Goal: Transaction & Acquisition: Subscribe to service/newsletter

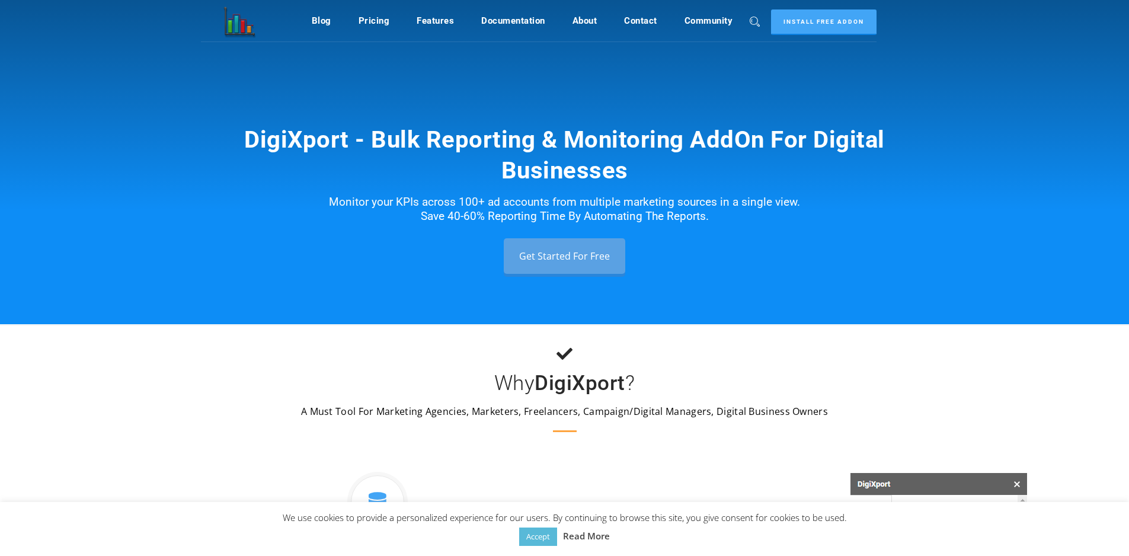
drag, startPoint x: 380, startPoint y: 193, endPoint x: 465, endPoint y: 202, distance: 85.8
click at [453, 202] on div "DigiXport - Bulk Reporting & Monitoring AddOn For Digital Businesses Monitor yo…" at bounding box center [564, 162] width 1129 height 324
drag, startPoint x: 477, startPoint y: 202, endPoint x: 669, endPoint y: 204, distance: 192.1
click at [667, 205] on div "DigiXport - Bulk Reporting & Monitoring AddOn For Digital Businesses Monitor yo…" at bounding box center [564, 162] width 1129 height 324
click at [367, 21] on link "Pricing" at bounding box center [374, 20] width 31 height 23
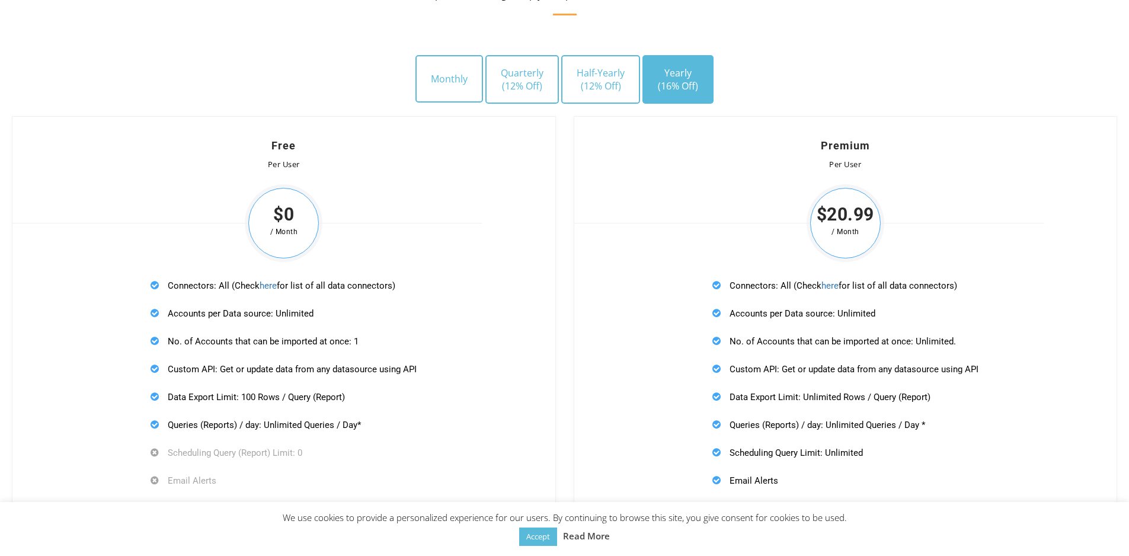
scroll to position [3330, 0]
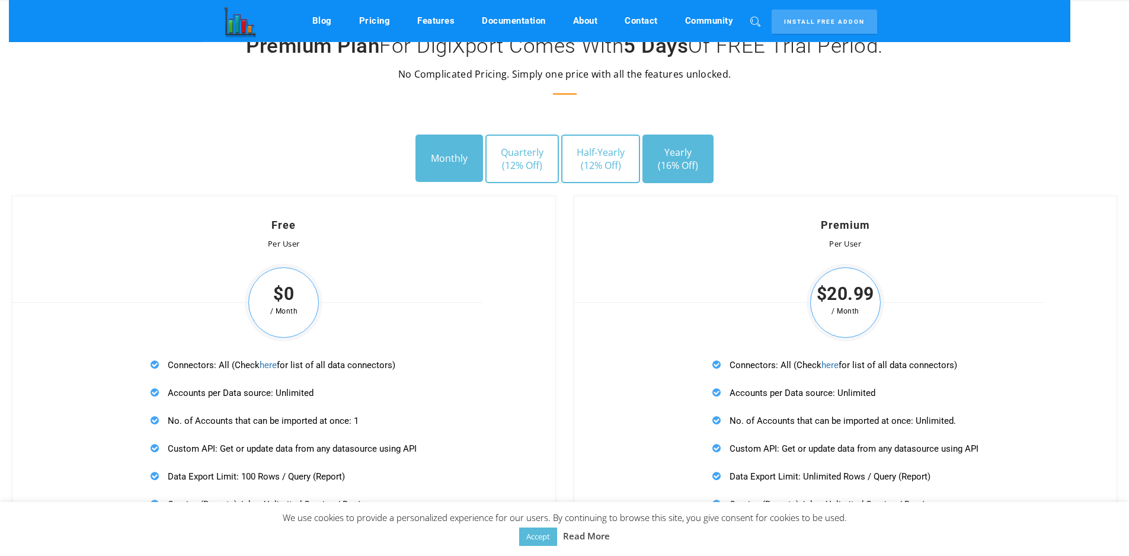
click at [457, 175] on button "Monthly" at bounding box center [450, 158] width 68 height 47
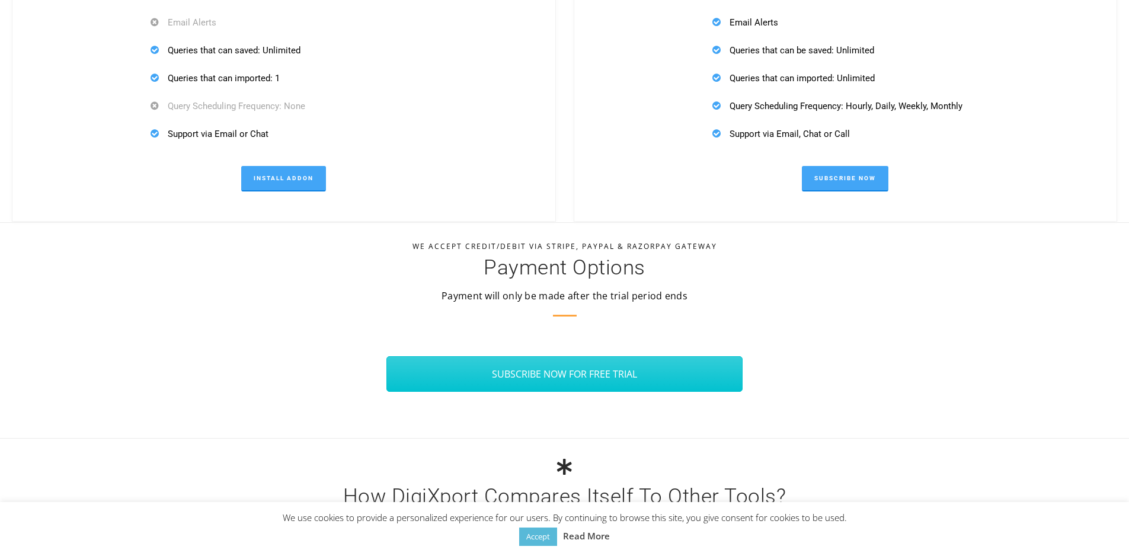
scroll to position [3922, 0]
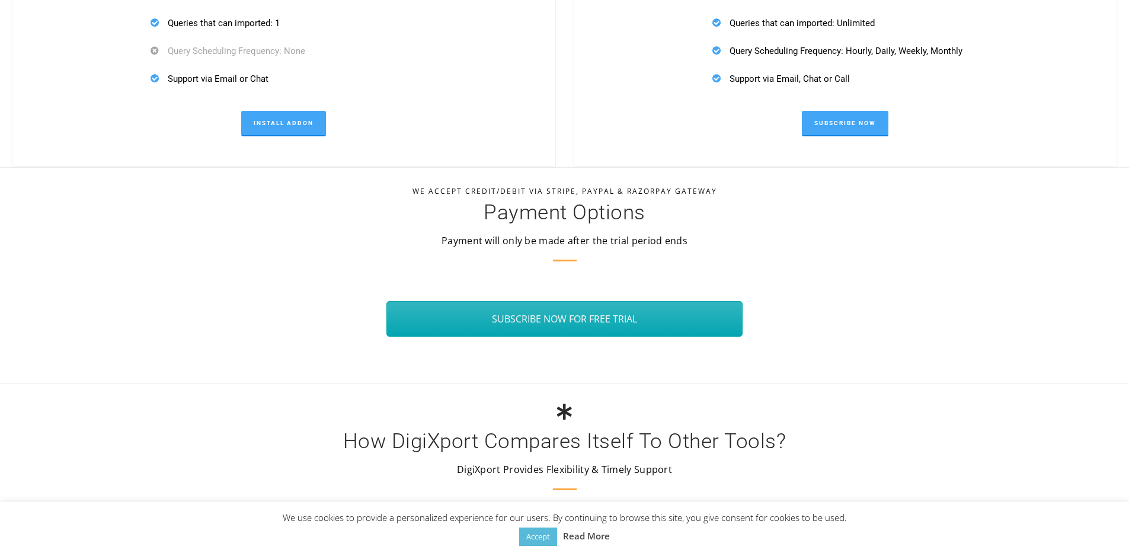
click at [570, 324] on link "SUBSCRIBE NOW FOR FREE TRIAL" at bounding box center [564, 319] width 357 height 36
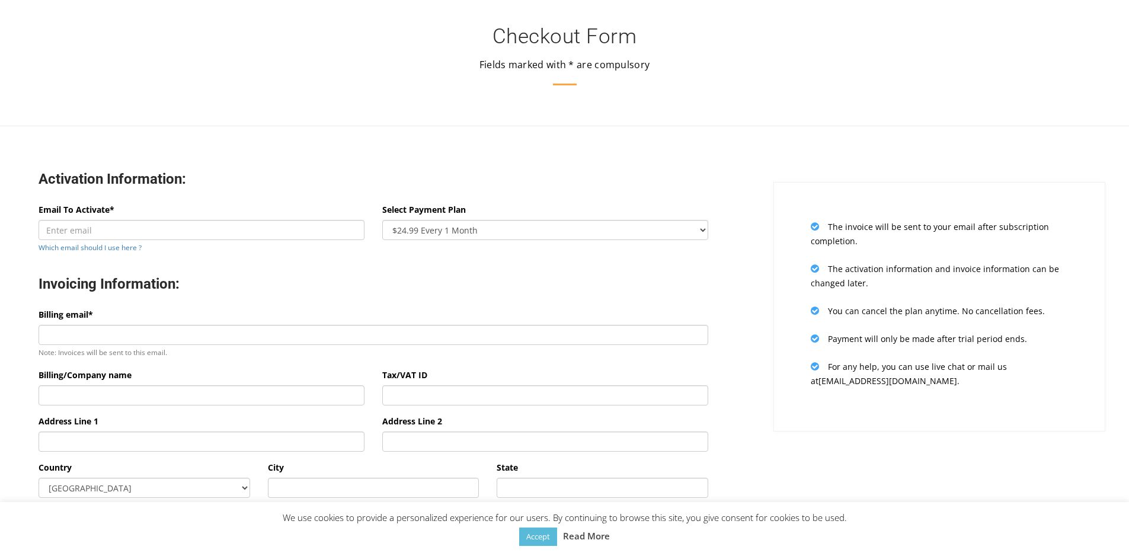
click at [227, 217] on div "Email To Activate* Which email should I use here ?" at bounding box center [202, 229] width 326 height 52
click at [224, 224] on input "Email To Activate*" at bounding box center [202, 230] width 326 height 20
click at [414, 235] on select "$24.99 Every 1 Month $65.97 Every 3 Month ($21.99 / Month) $131.95 Every 6 Mont…" at bounding box center [545, 230] width 326 height 20
click at [408, 219] on div "Select Payment Plan $24.99 Every 1 Month $65.97 Every 3 Month ($21.99 / Month) …" at bounding box center [545, 221] width 326 height 37
click at [322, 226] on input "Email To Activate*" at bounding box center [202, 230] width 326 height 20
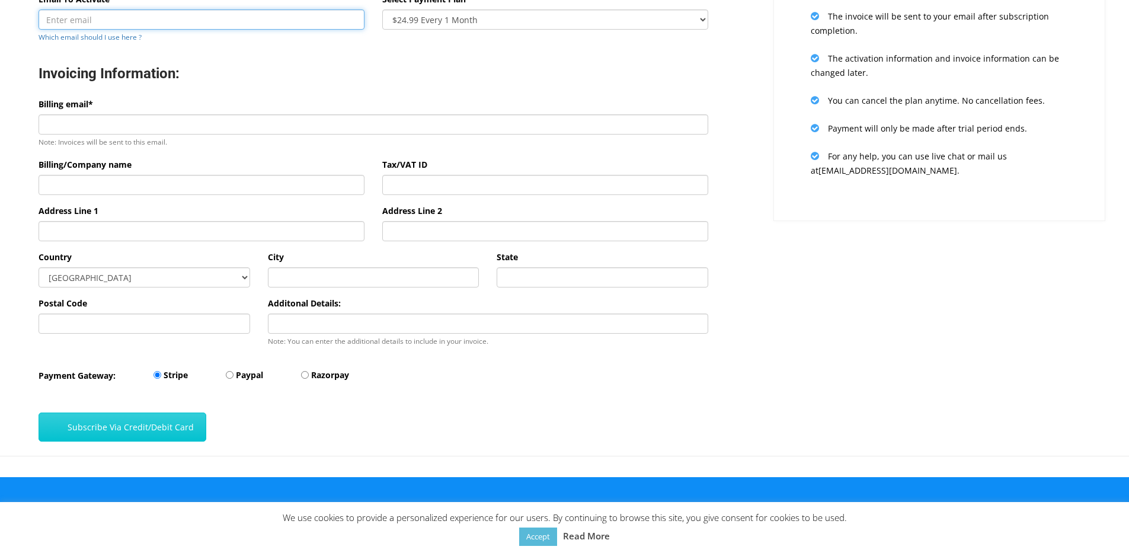
scroll to position [212, 0]
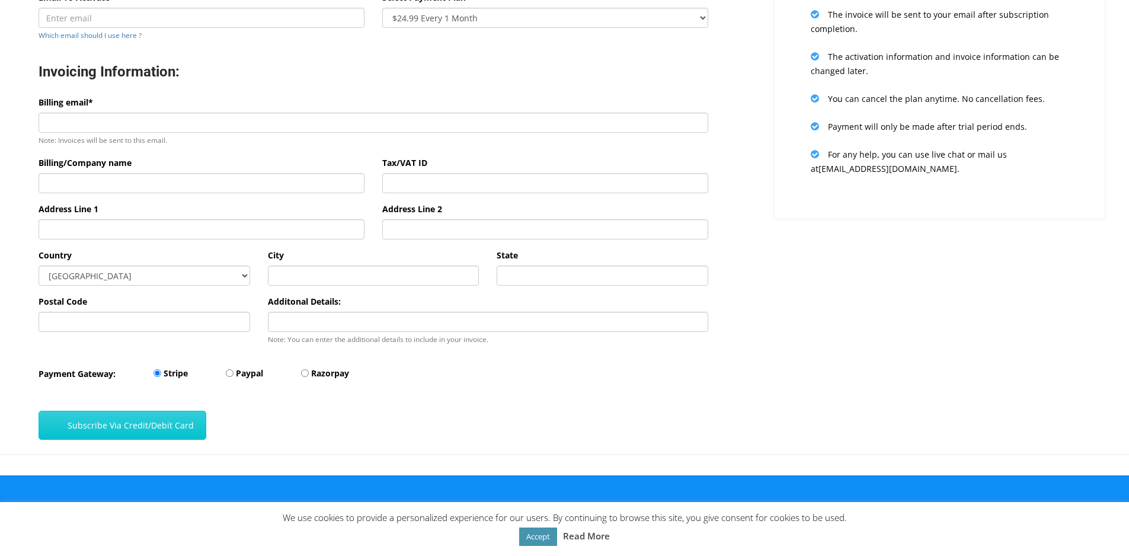
click at [532, 540] on link "Accept" at bounding box center [538, 537] width 38 height 18
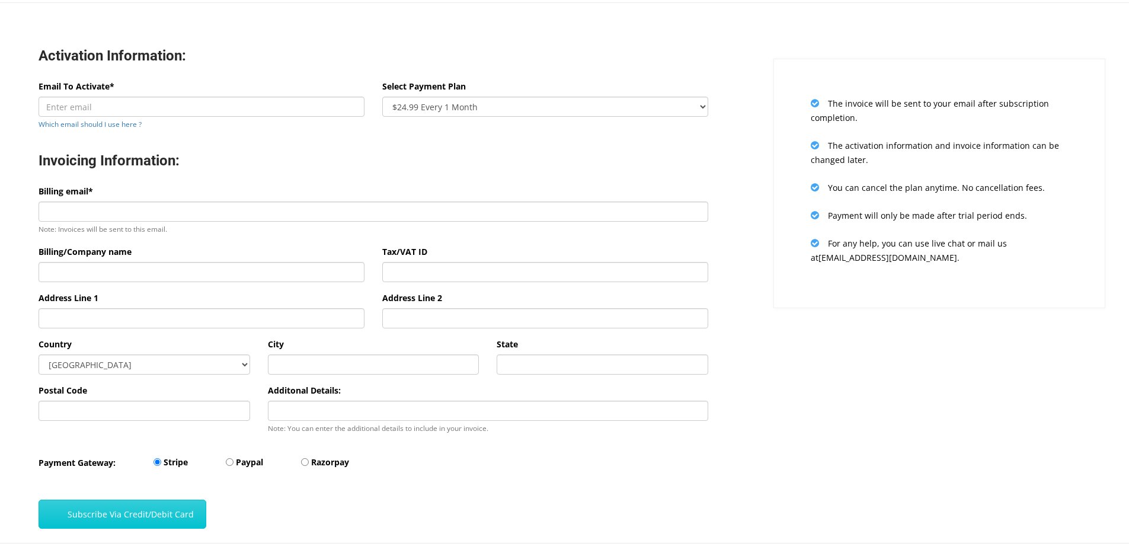
scroll to position [94, 0]
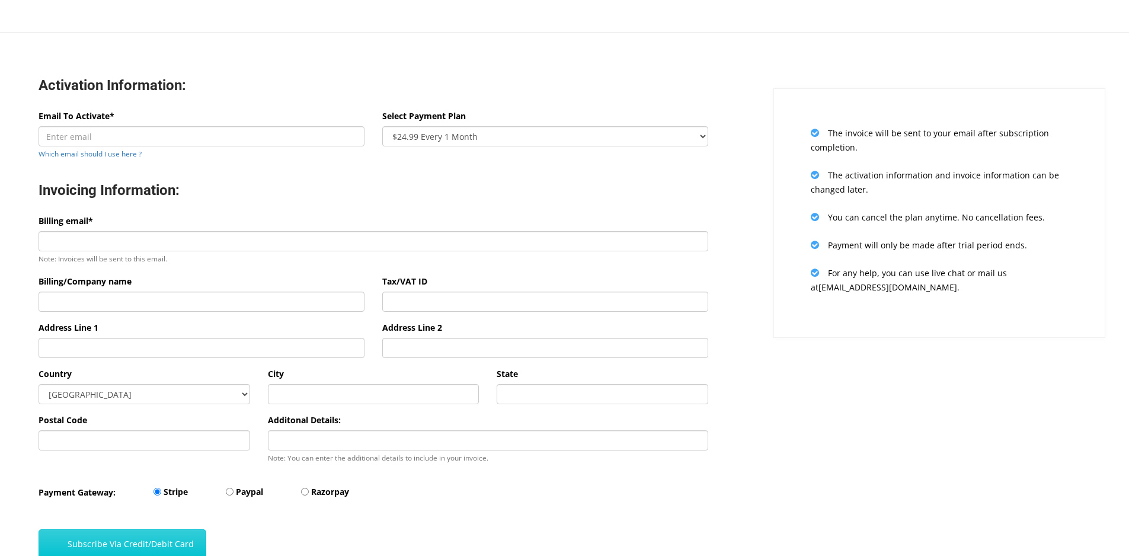
click at [162, 225] on div "Billing email* Note: Invoices will be sent to this email." at bounding box center [374, 240] width 670 height 52
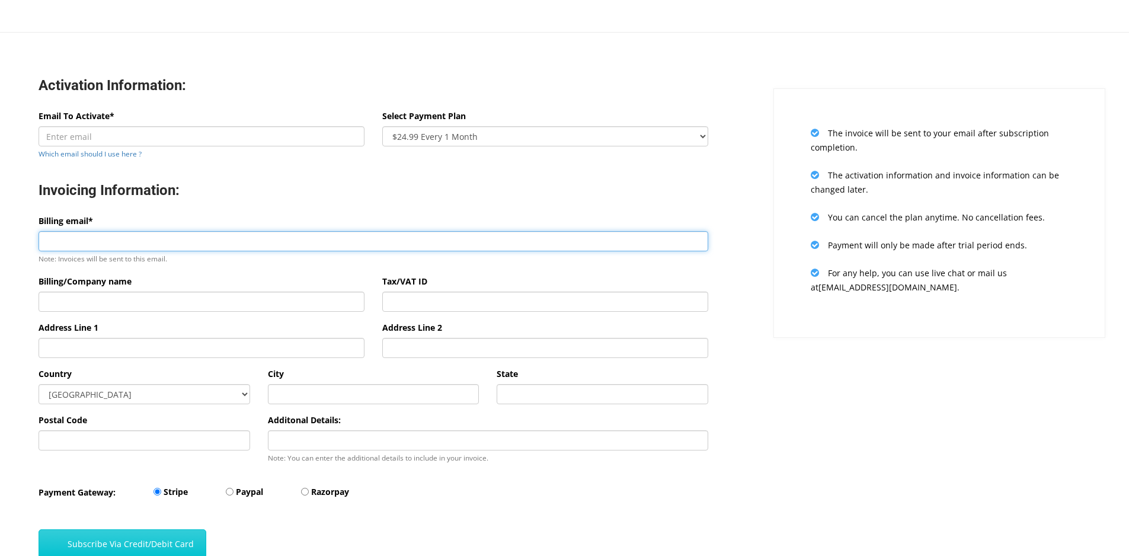
click at [145, 237] on input "Billing email*" at bounding box center [374, 241] width 670 height 20
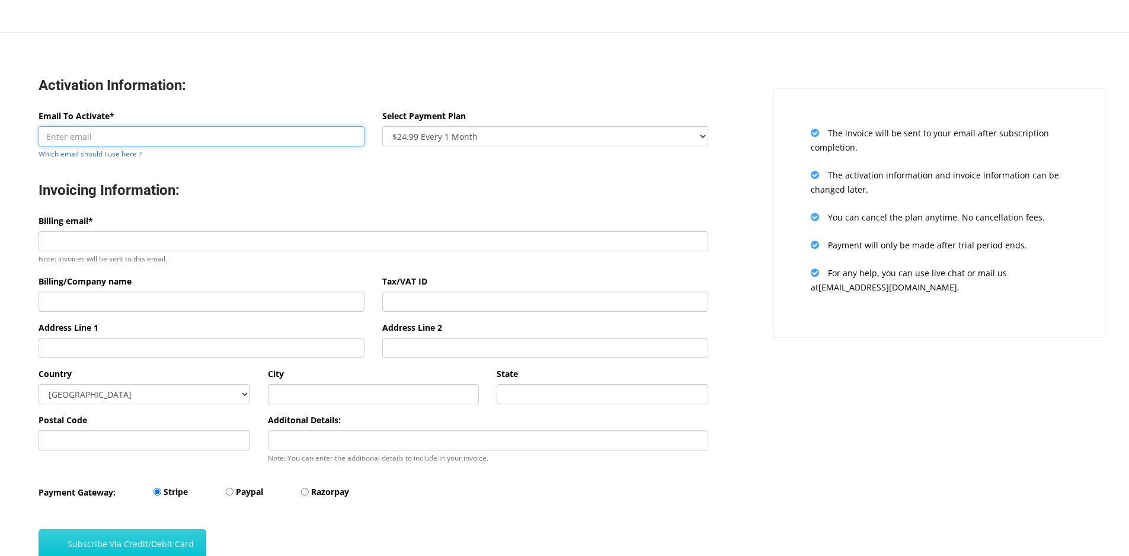
click at [166, 126] on input "Email To Activate*" at bounding box center [202, 136] width 326 height 20
type input "a"
type input "assistenteaziendautomatica@gmail.com"
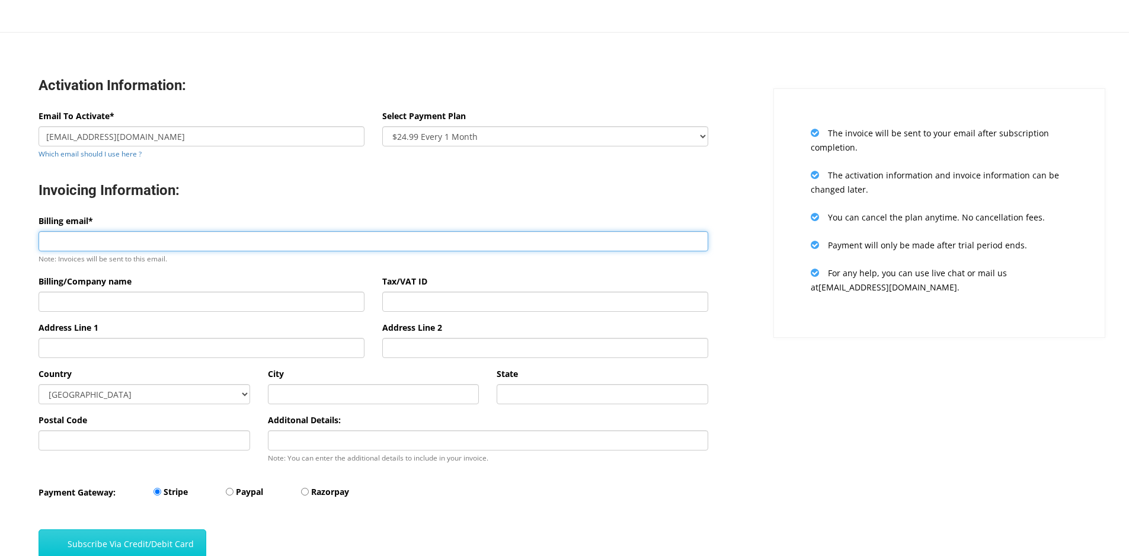
click at [144, 235] on input "Billing email*" at bounding box center [374, 241] width 670 height 20
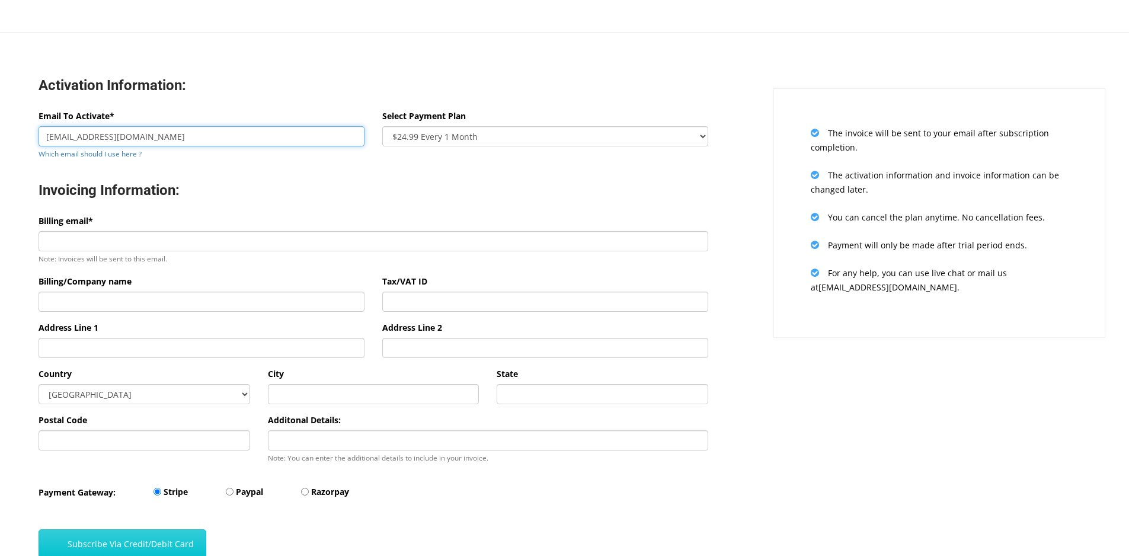
click at [124, 139] on input "assistenteaziendautomatica@gmail.com" at bounding box center [202, 136] width 326 height 20
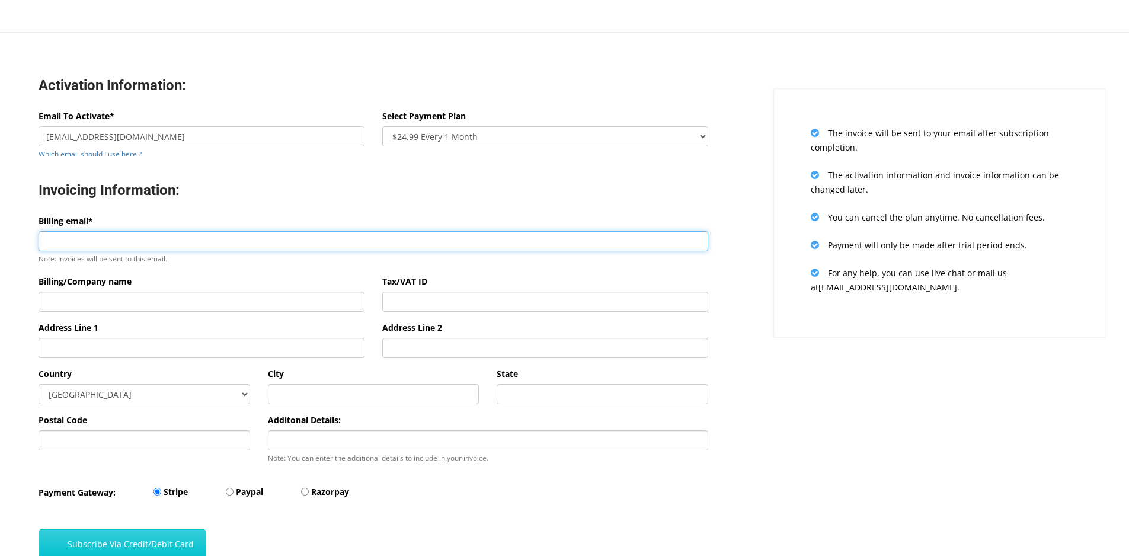
click at [114, 245] on input "Billing email*" at bounding box center [374, 241] width 670 height 20
paste input "assistenteaziendautomatica@gmail.com"
type input "assistenteaziendautomatica@gmail.com"
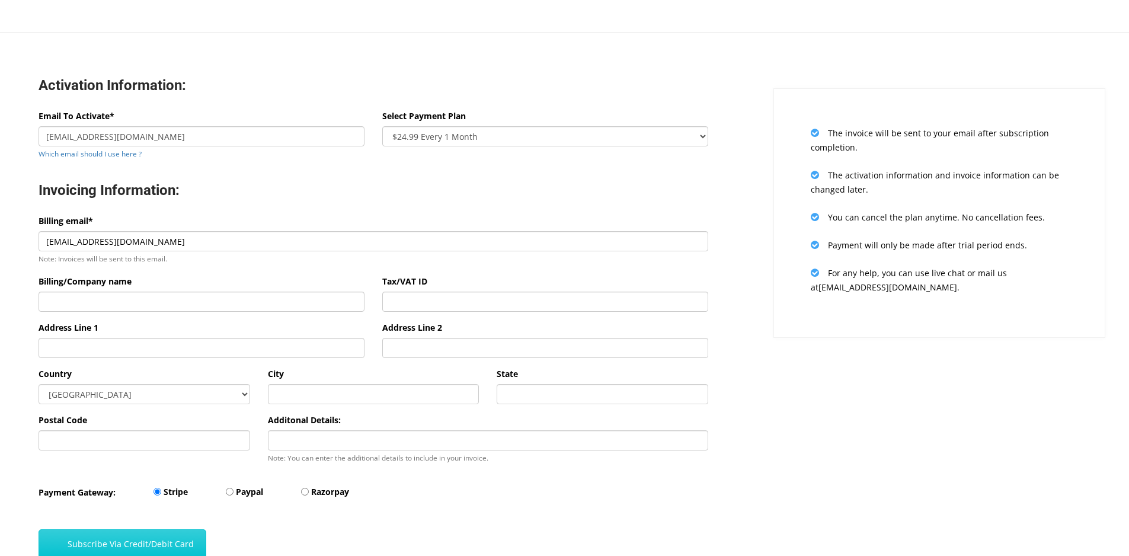
click at [46, 269] on div "Billing email* assistenteaziendautomatica@gmail.com Note: Invoices will be sent…" at bounding box center [374, 244] width 688 height 60
click at [72, 293] on input "Billing/Company name" at bounding box center [202, 302] width 326 height 20
type input "Azienda Automatica"
type input "via"
click at [282, 386] on input "text" at bounding box center [374, 394] width 212 height 20
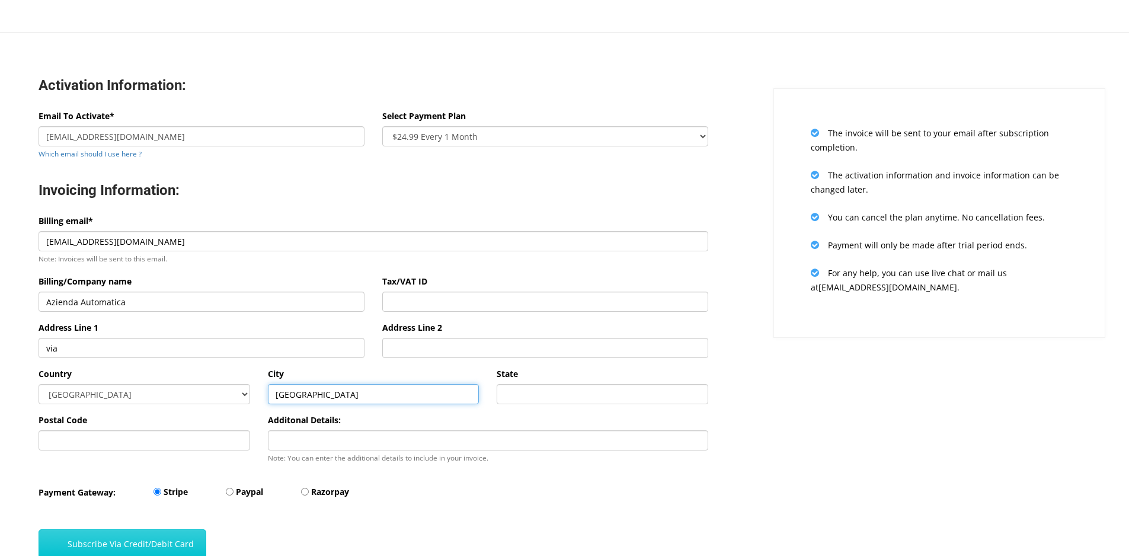
type input "Milano"
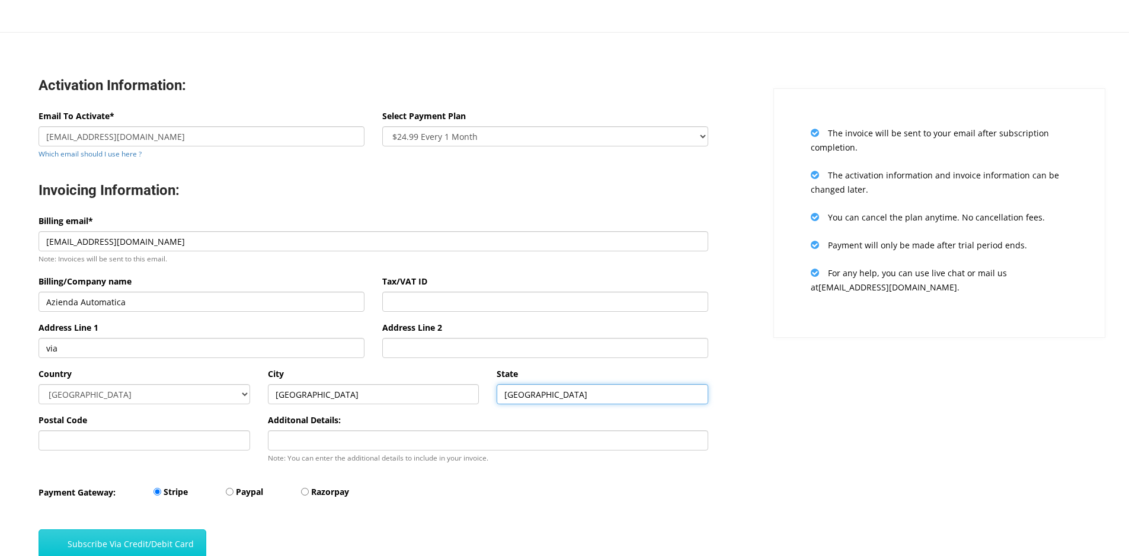
type input "Italia"
click at [183, 426] on div "Postal Code" at bounding box center [145, 431] width 212 height 37
click at [176, 439] on input "Postal Code" at bounding box center [145, 440] width 212 height 20
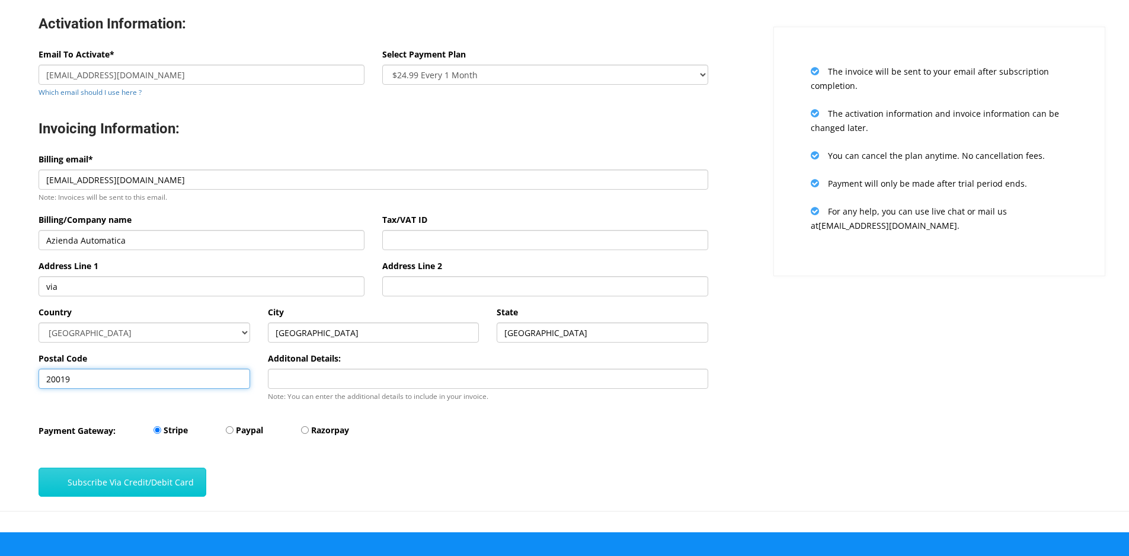
scroll to position [212, 0]
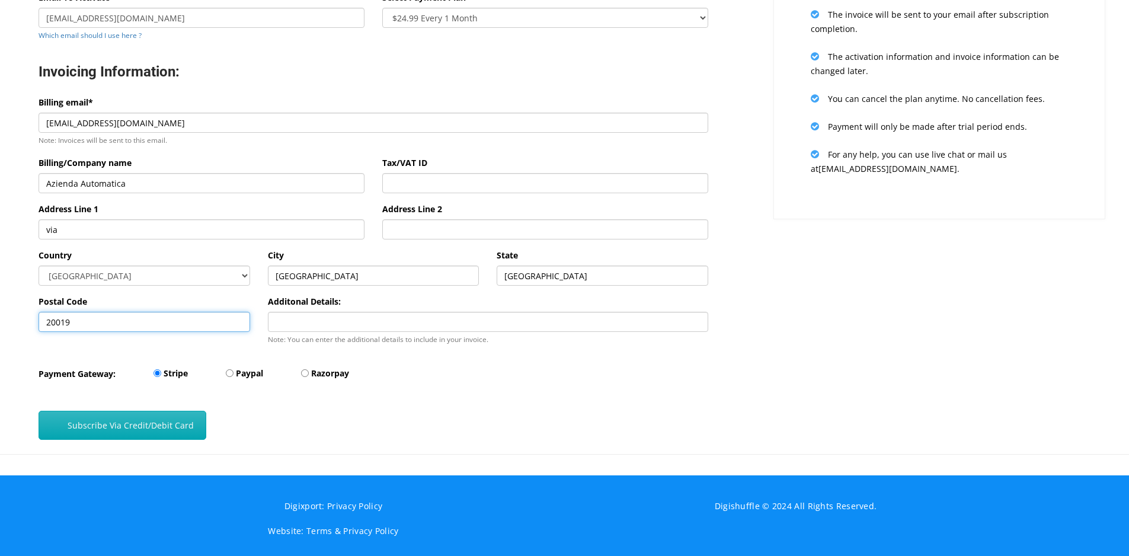
type input "20019"
click at [181, 412] on button "Subscribe Via Credit/Debit Card" at bounding box center [123, 425] width 168 height 29
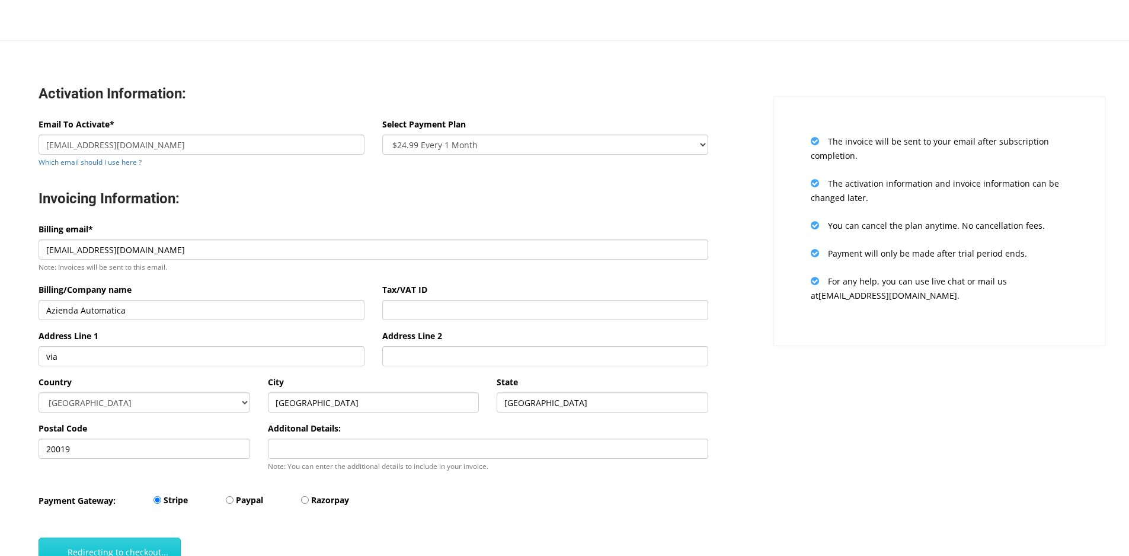
scroll to position [149, 0]
